Goal: Entertainment & Leisure: Consume media (video, audio)

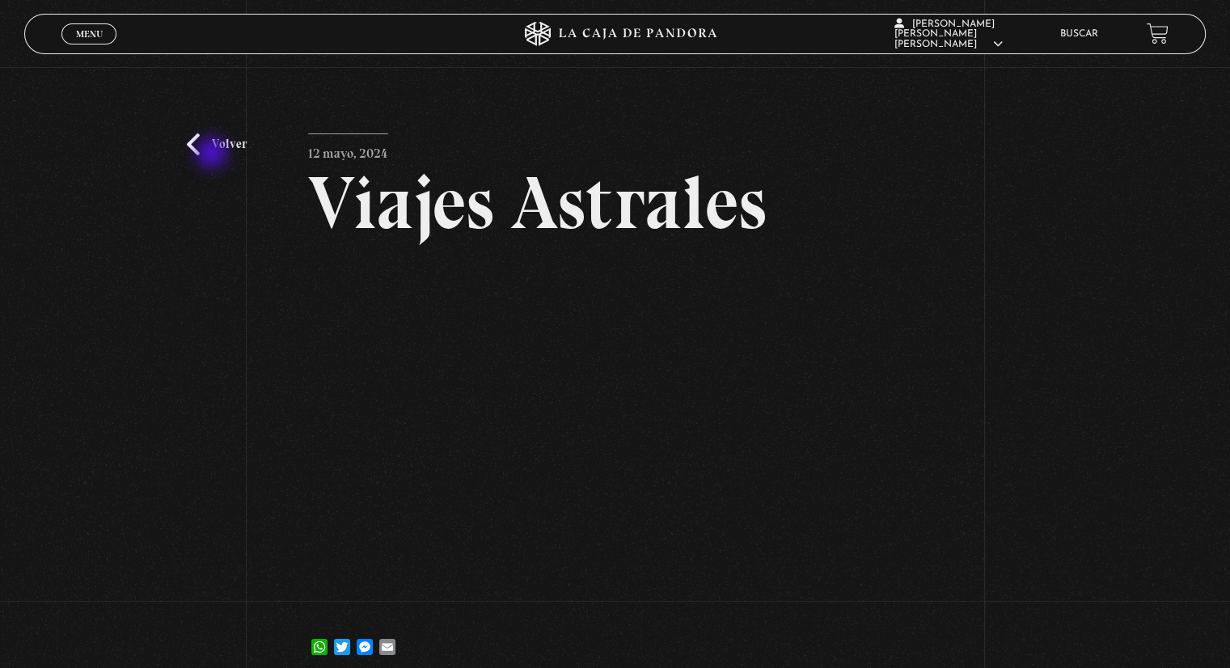
click at [213, 154] on link "Volver" at bounding box center [217, 144] width 60 height 22
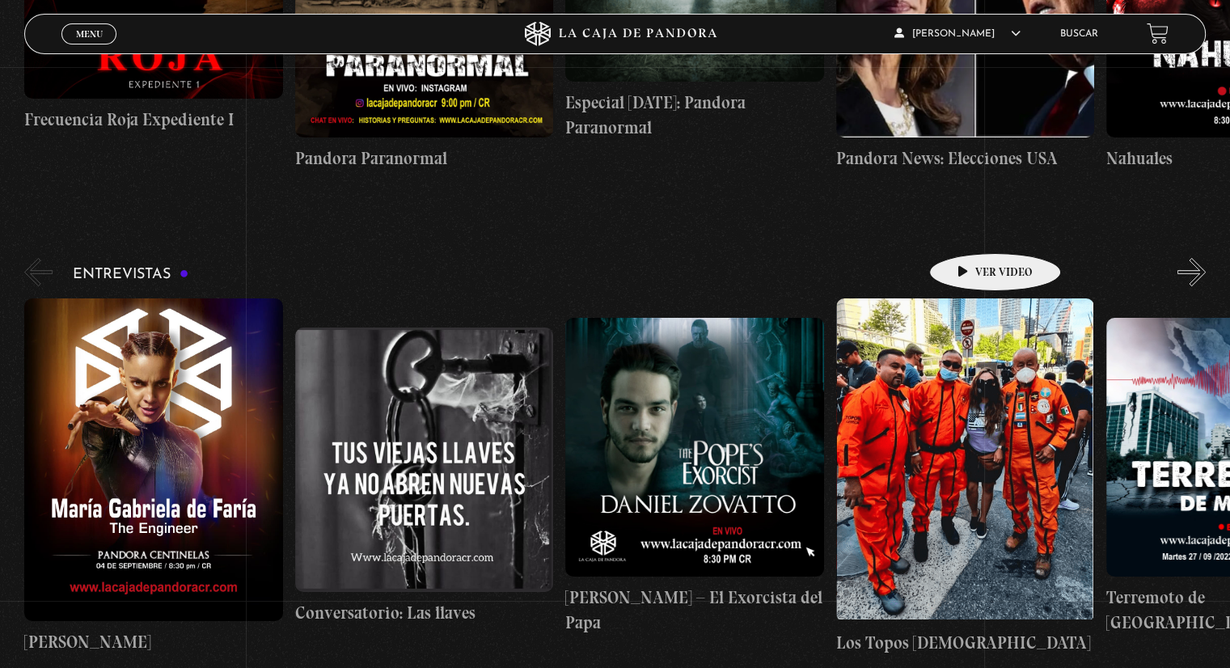
scroll to position [5823, 0]
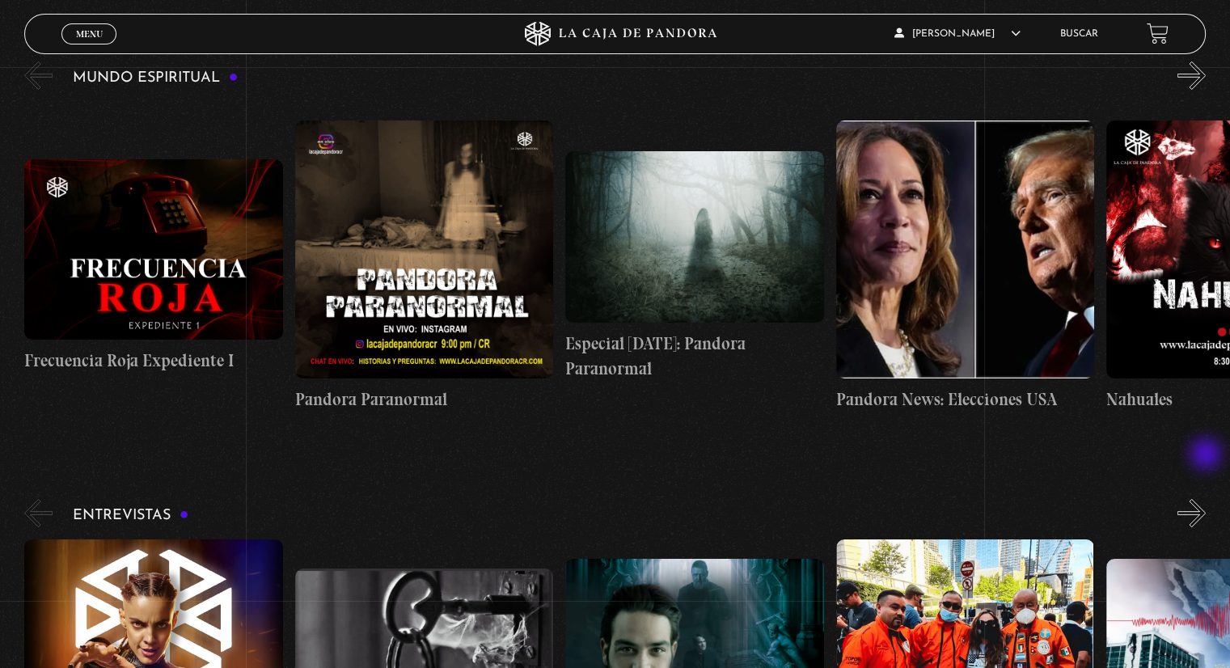
click at [1206, 499] on button "»" at bounding box center [1191, 513] width 28 height 28
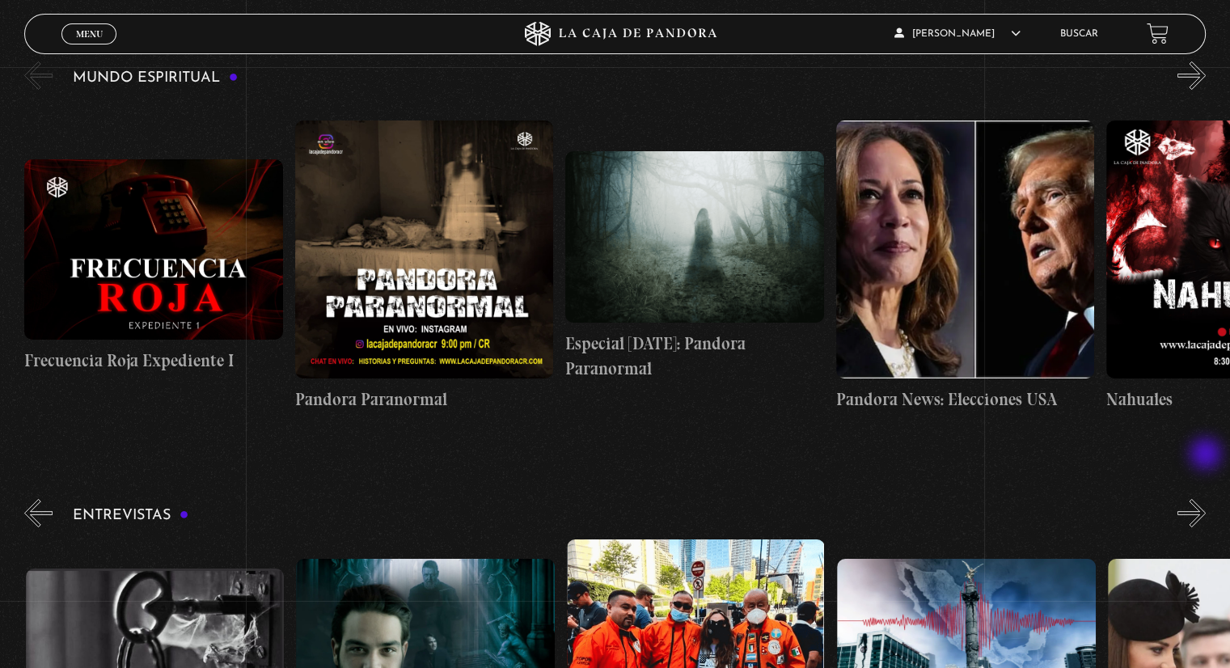
click at [1206, 499] on button "»" at bounding box center [1191, 513] width 28 height 28
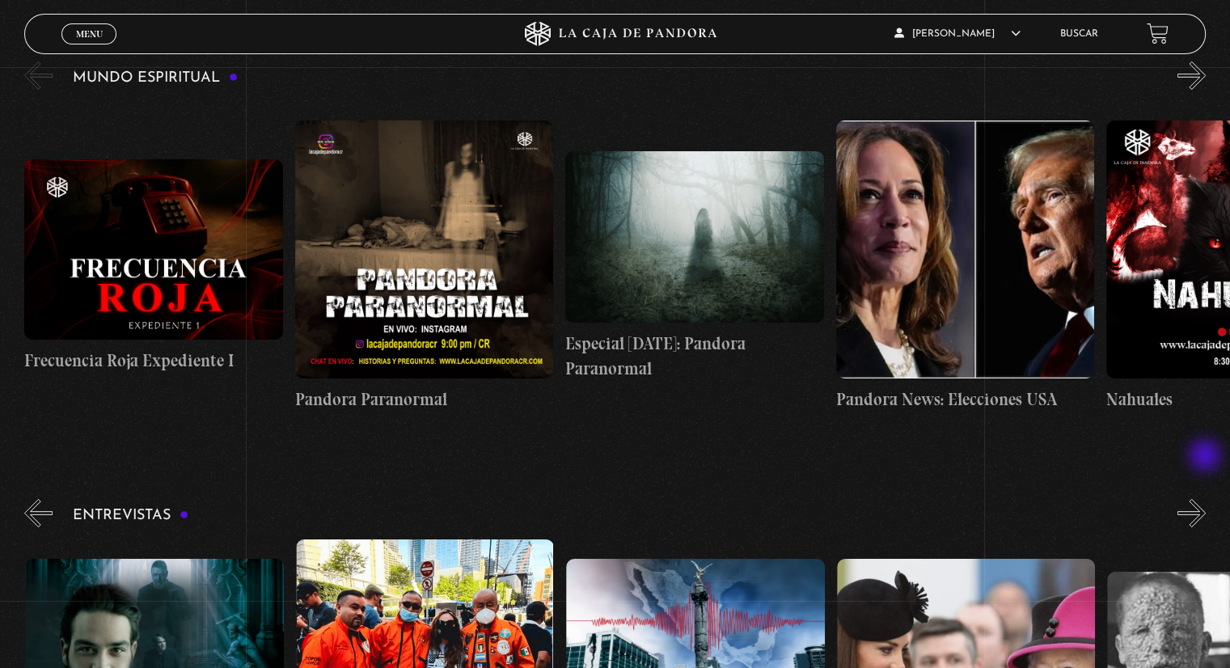
click at [1206, 499] on button "»" at bounding box center [1191, 513] width 28 height 28
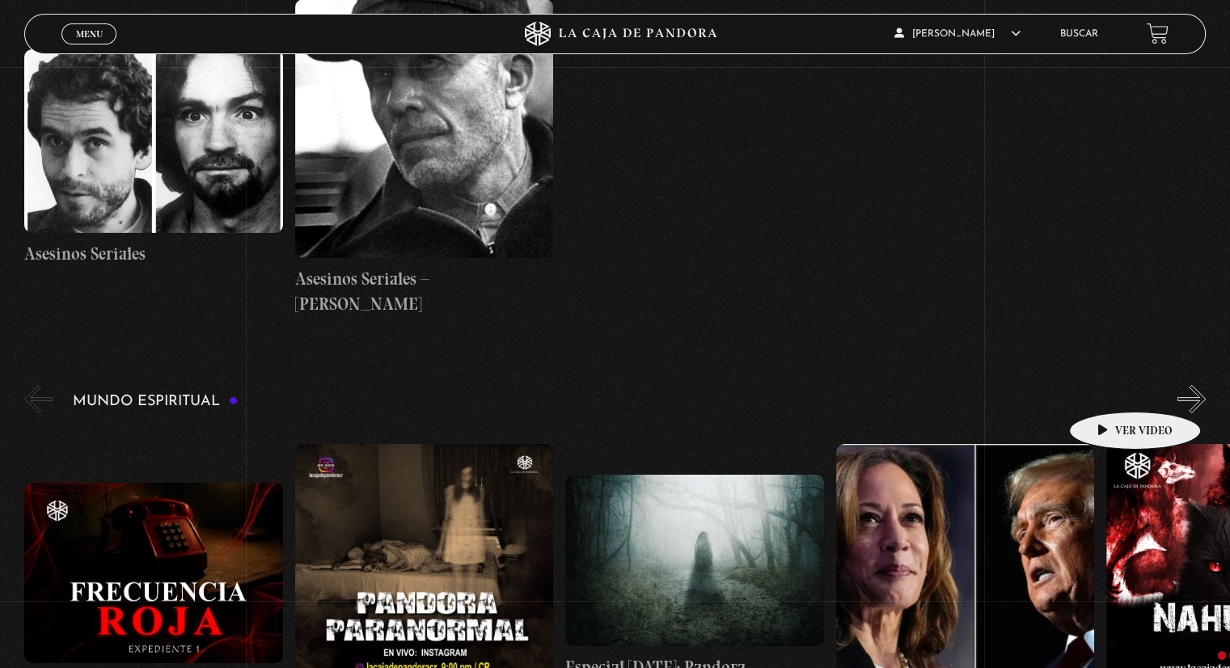
scroll to position [0, 811]
click at [1206, 385] on button "»" at bounding box center [1191, 399] width 28 height 28
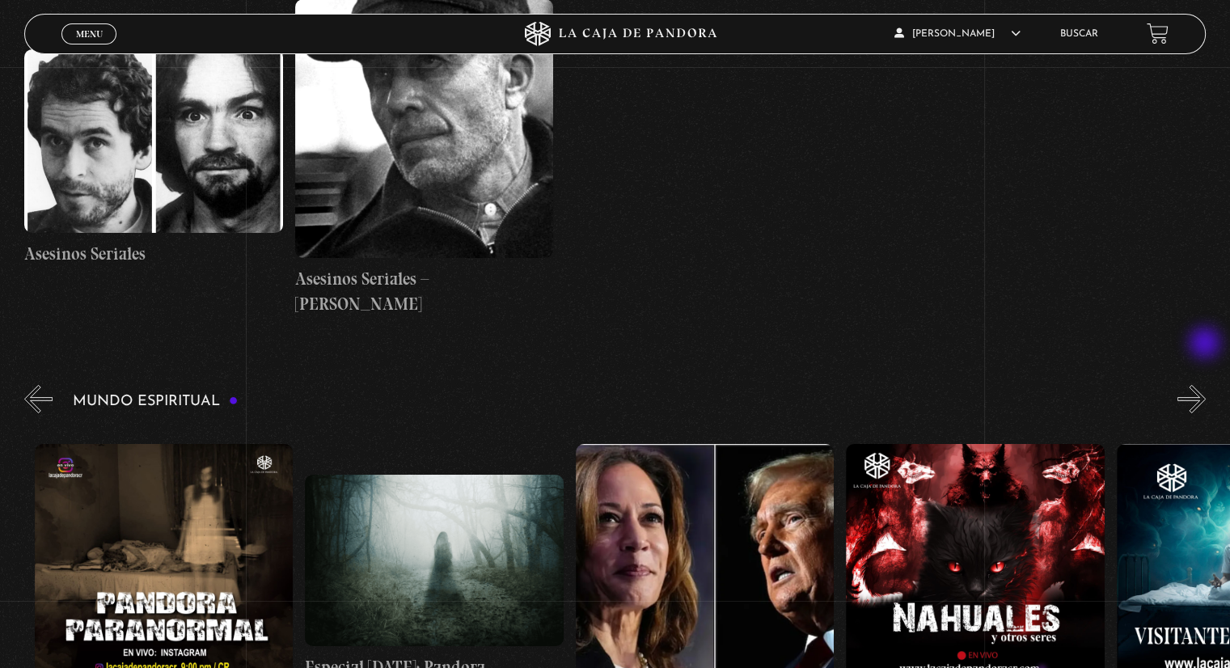
click at [1206, 385] on button "»" at bounding box center [1191, 399] width 28 height 28
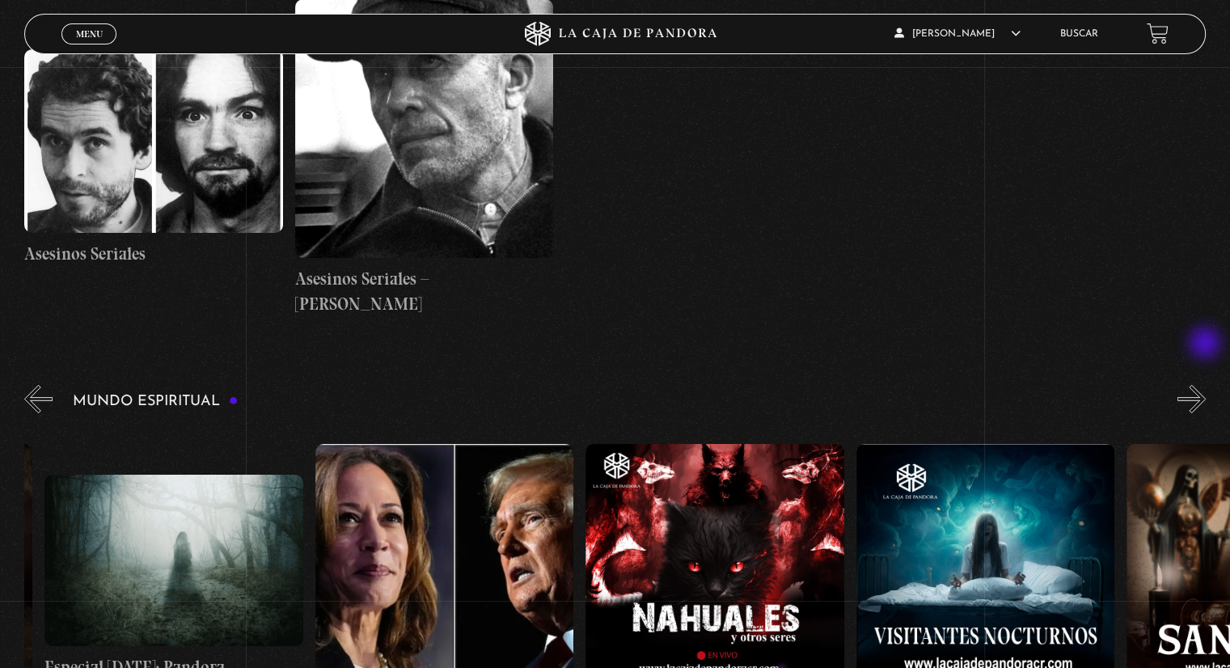
click at [1206, 385] on button "»" at bounding box center [1191, 399] width 28 height 28
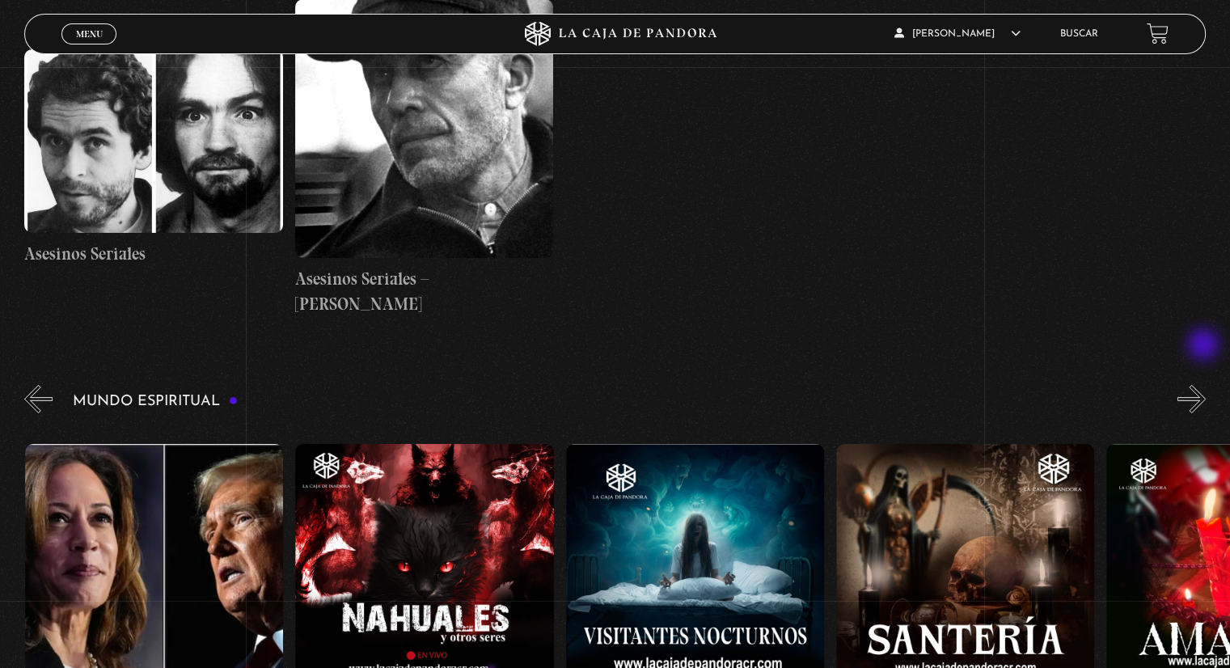
click at [1205, 385] on button "»" at bounding box center [1191, 399] width 28 height 28
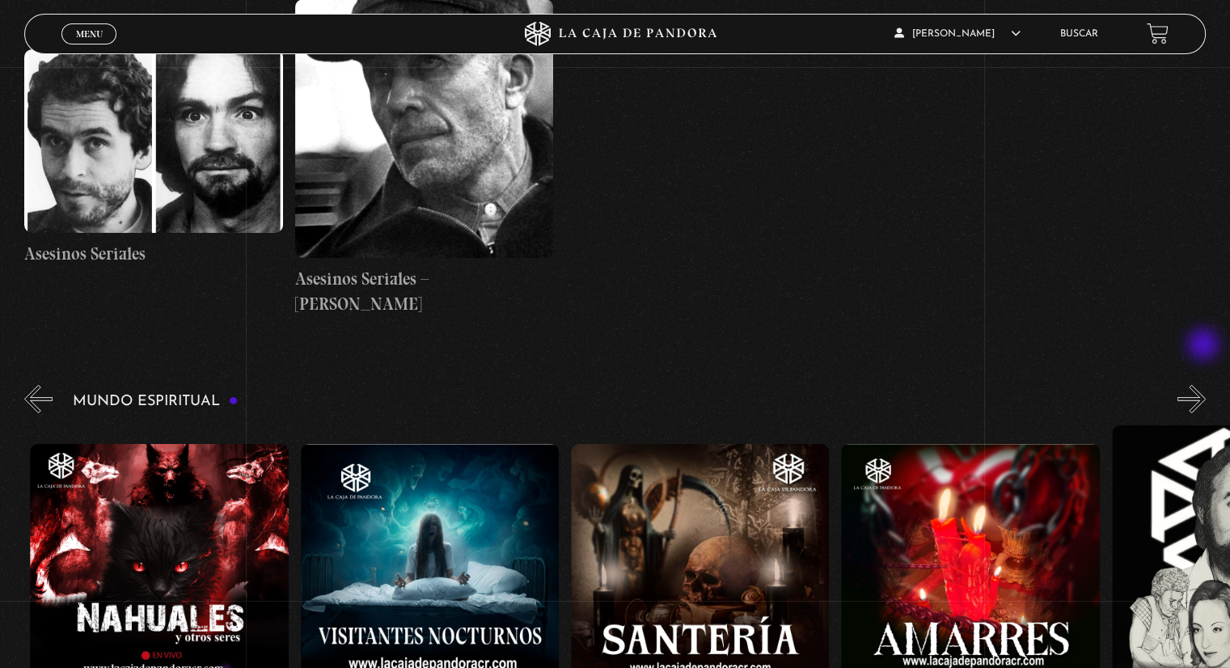
click at [1205, 385] on button "»" at bounding box center [1191, 399] width 28 height 28
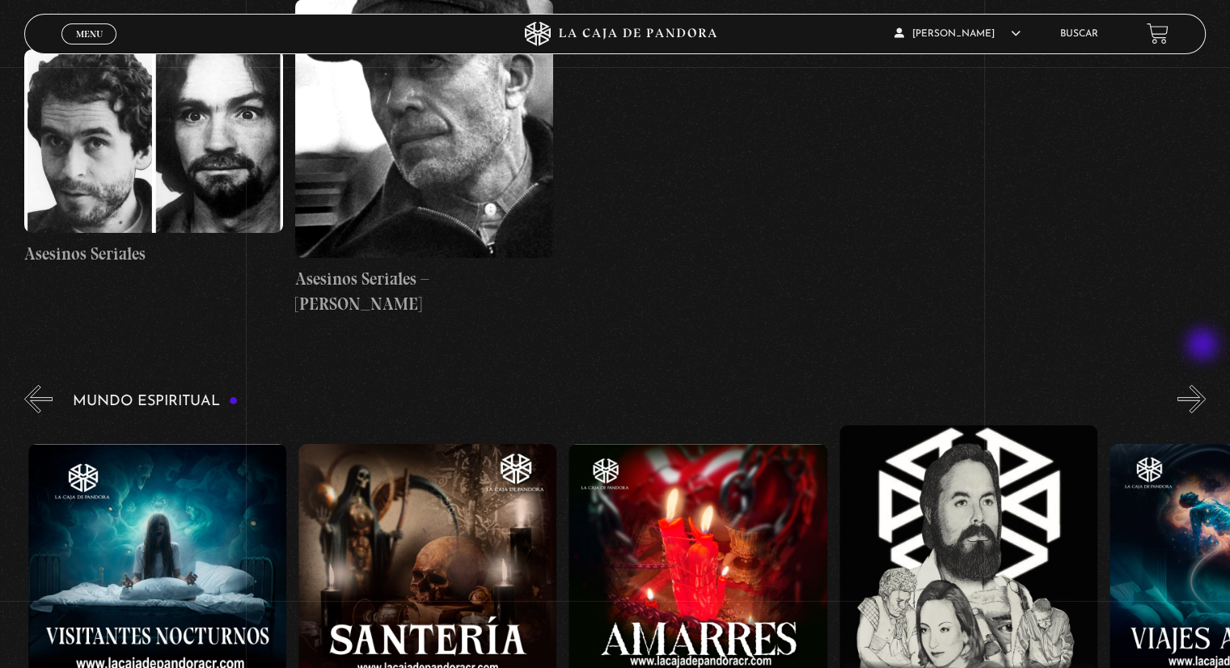
click at [1204, 385] on button "»" at bounding box center [1191, 399] width 28 height 28
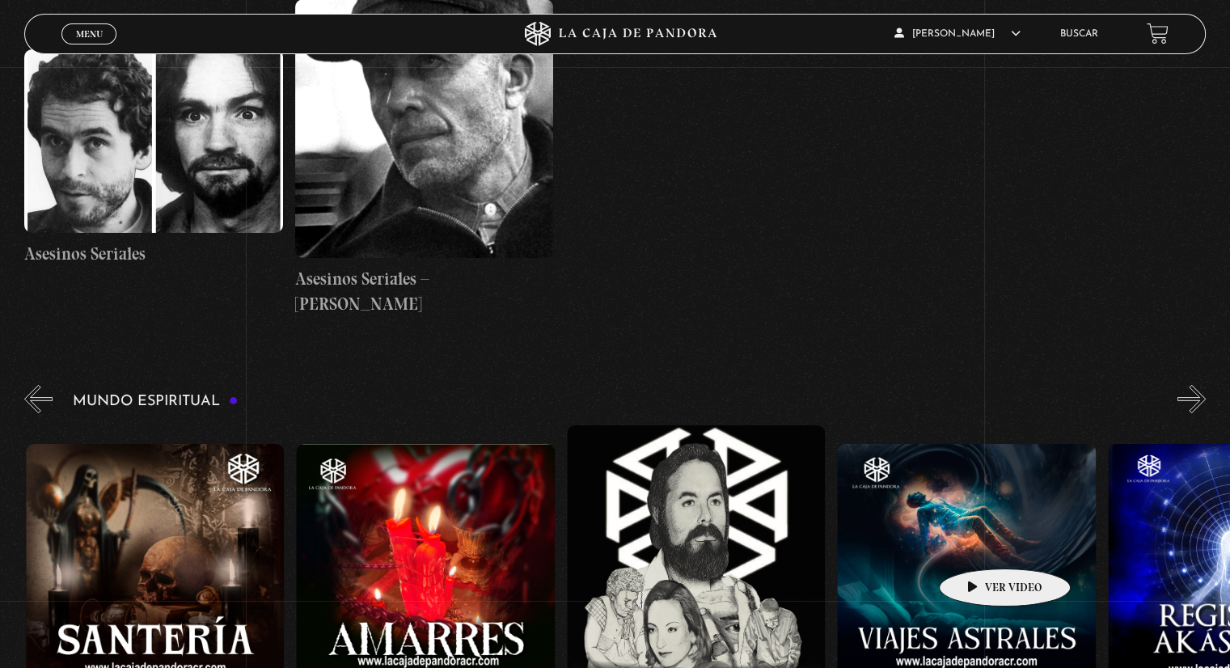
scroll to position [0, 1622]
click at [979, 544] on figure at bounding box center [965, 573] width 258 height 258
